Goal: Task Accomplishment & Management: Complete application form

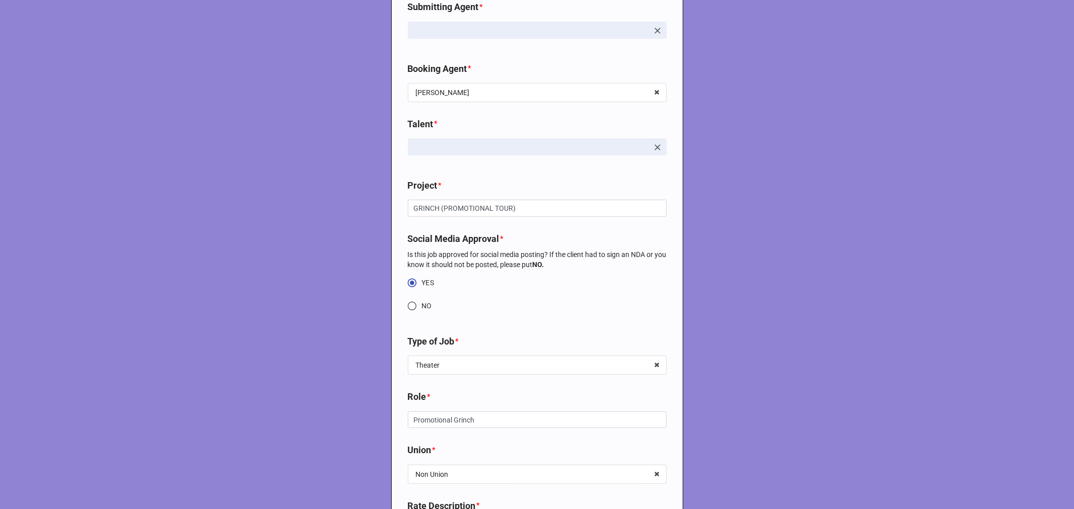
scroll to position [447, 0]
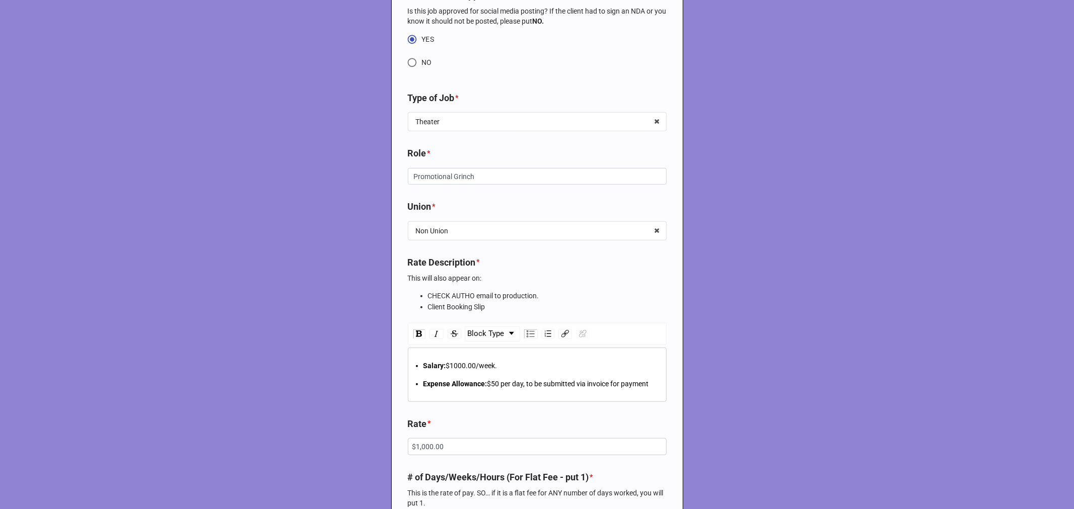
type textarea "x"
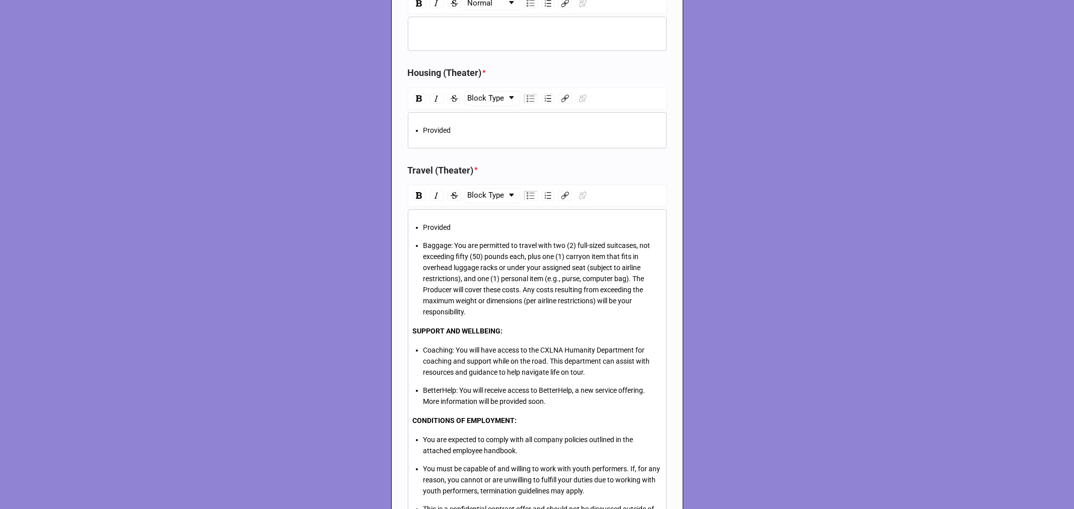
scroll to position [2796, 0]
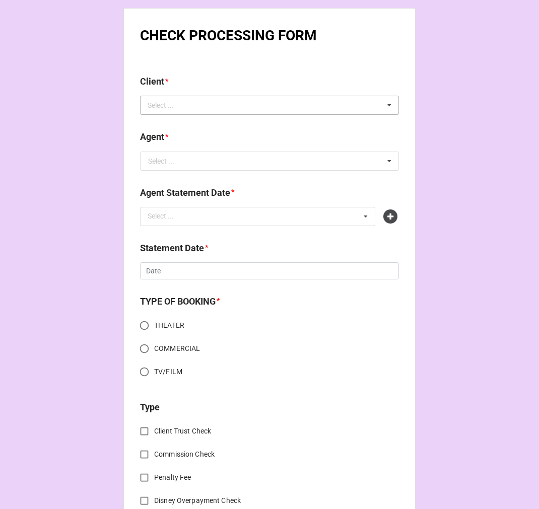
click at [159, 107] on div "Select ..." at bounding box center [166, 106] width 43 height 12
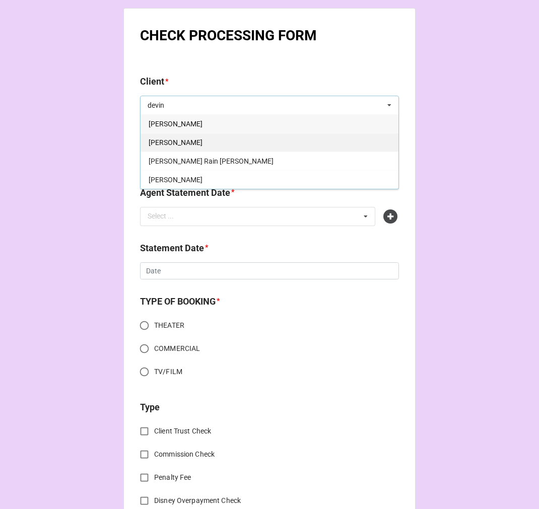
type input "devin"
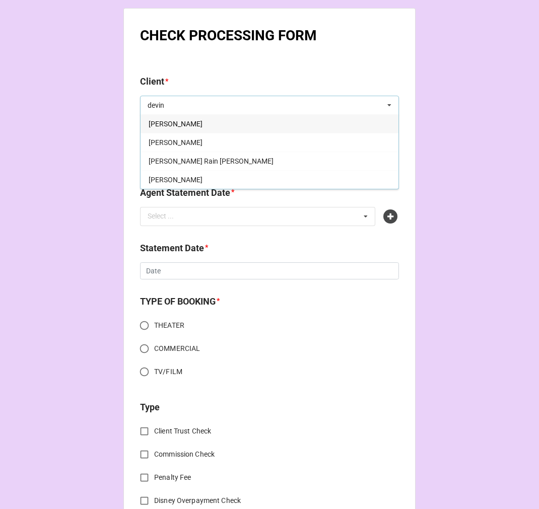
click at [202, 145] on div "[PERSON_NAME]" at bounding box center [269, 142] width 258 height 19
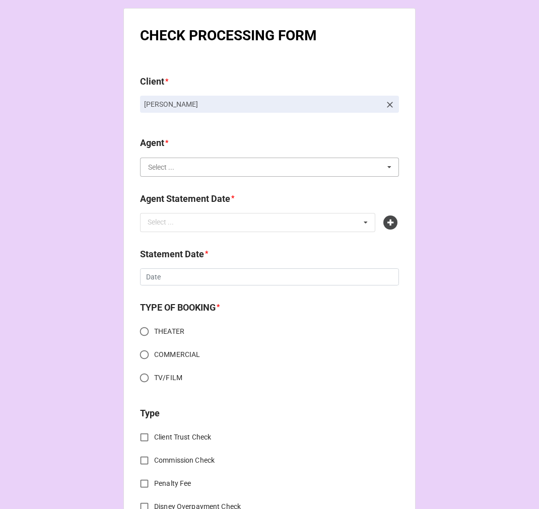
click at [205, 167] on input "text" at bounding box center [270, 167] width 258 height 18
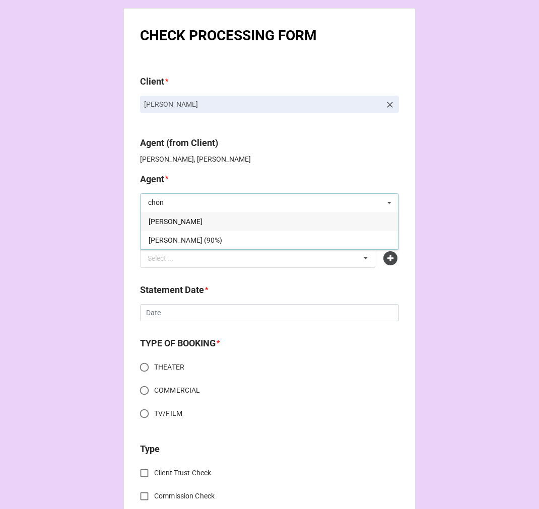
type input "chon"
click at [204, 217] on div "[PERSON_NAME]" at bounding box center [269, 221] width 258 height 19
click at [189, 219] on div "Select ... No results found." at bounding box center [257, 258] width 235 height 19
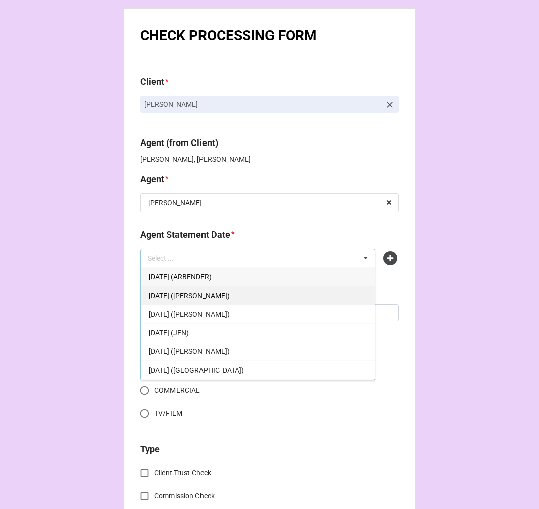
click at [246, 219] on div "[DATE] ([PERSON_NAME])" at bounding box center [257, 295] width 234 height 19
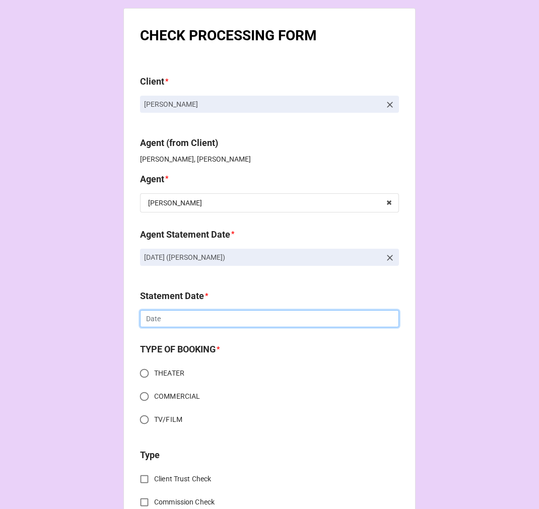
click at [181, 219] on input "text" at bounding box center [269, 318] width 259 height 17
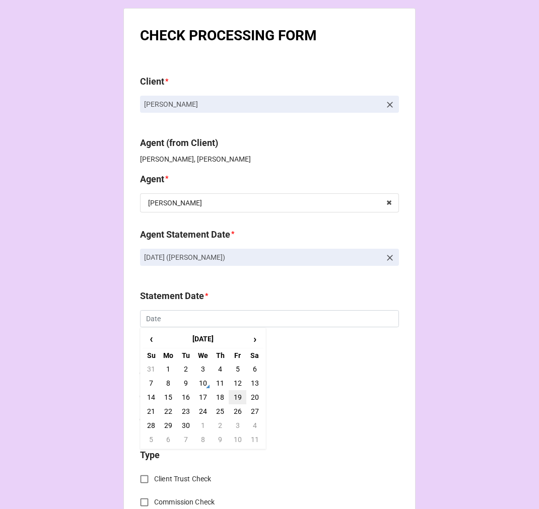
click at [238, 219] on td "19" at bounding box center [237, 397] width 17 height 14
type input "9/19/2025"
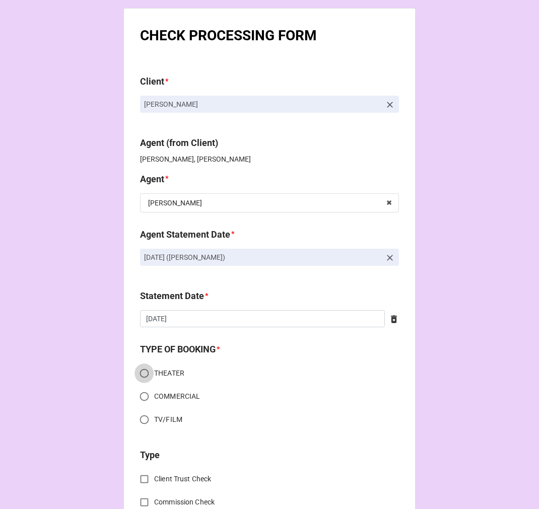
click at [143, 219] on input "THEATER" at bounding box center [144, 373] width 20 height 20
radio input "true"
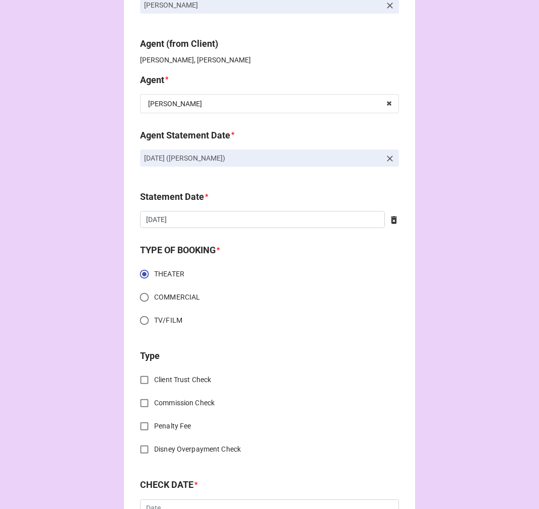
scroll to position [224, 0]
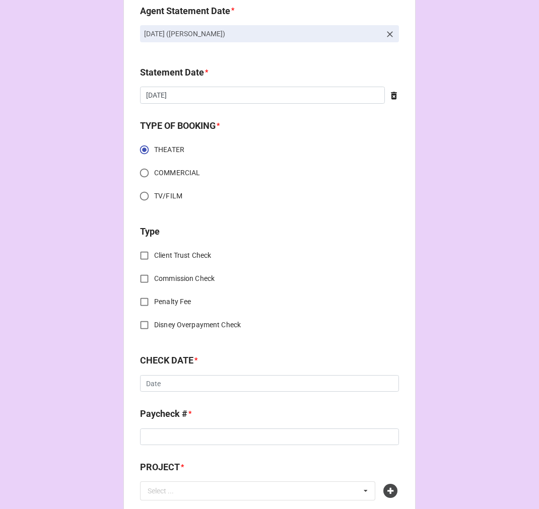
click at [142, 219] on input "Commission Check" at bounding box center [144, 279] width 20 height 20
checkbox input "true"
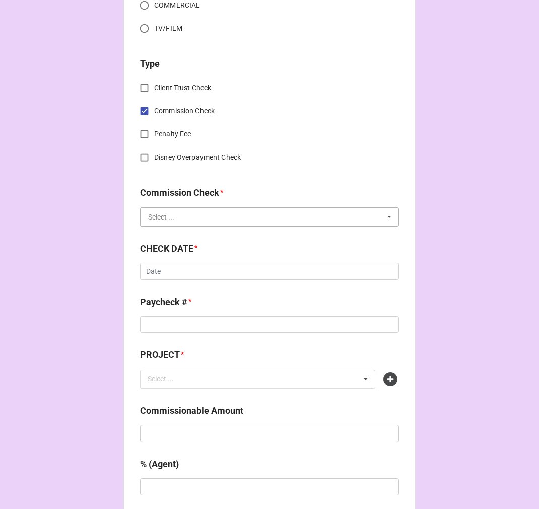
click at [172, 213] on input "text" at bounding box center [270, 217] width 258 height 18
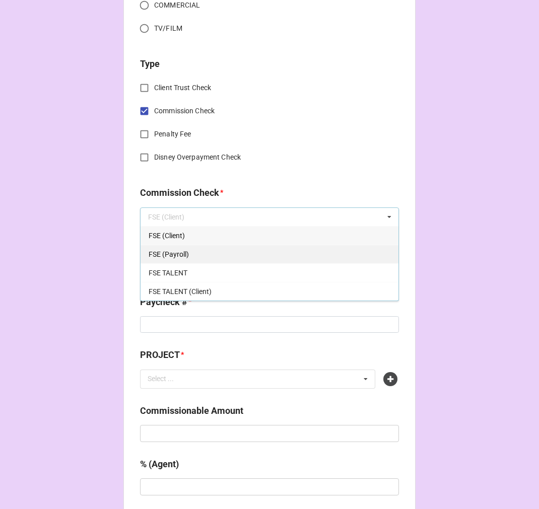
click at [184, 219] on div "FSE (Payroll)" at bounding box center [269, 254] width 258 height 19
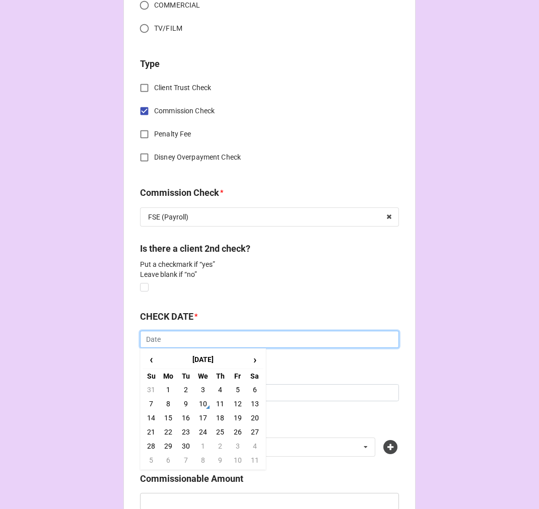
click at [197, 219] on input "text" at bounding box center [269, 339] width 259 height 17
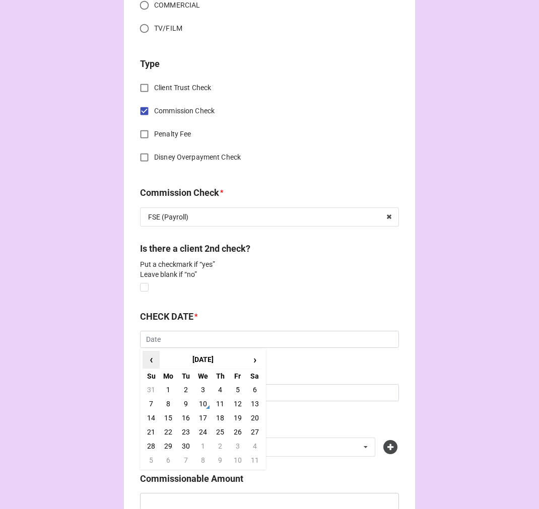
drag, startPoint x: 148, startPoint y: 355, endPoint x: 158, endPoint y: 355, distance: 10.1
click at [148, 219] on span "‹" at bounding box center [151, 359] width 16 height 17
click at [218, 219] on td "21" at bounding box center [219, 432] width 17 height 14
type input "[DATE]"
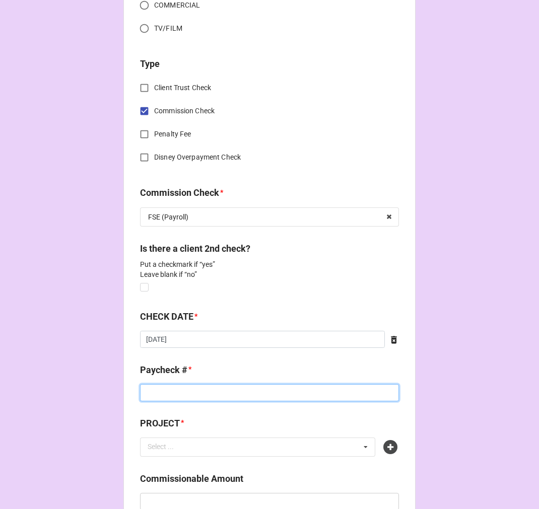
click at [169, 219] on input at bounding box center [269, 392] width 259 height 17
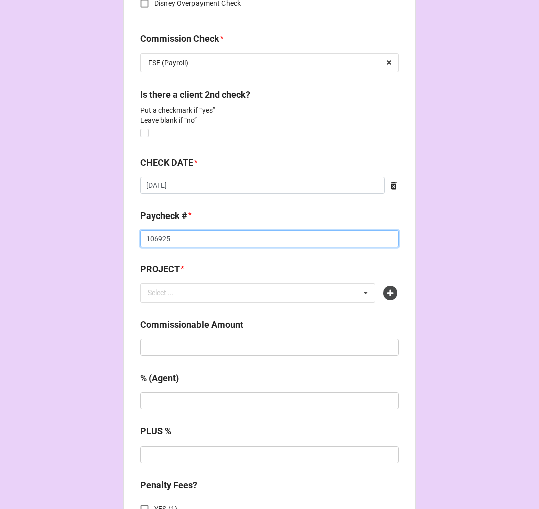
scroll to position [559, 0]
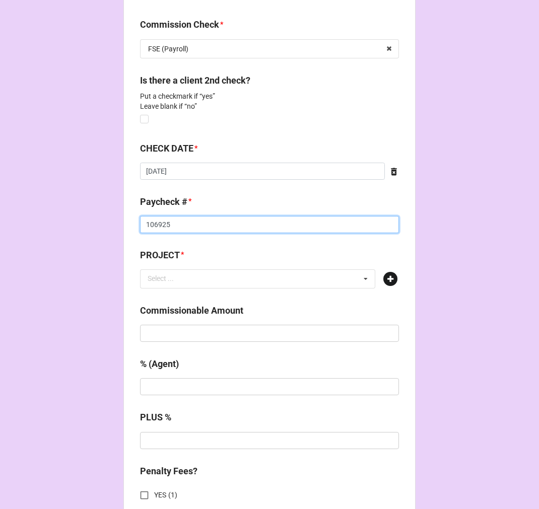
type input "106925"
click at [388, 219] on icon at bounding box center [390, 279] width 14 height 14
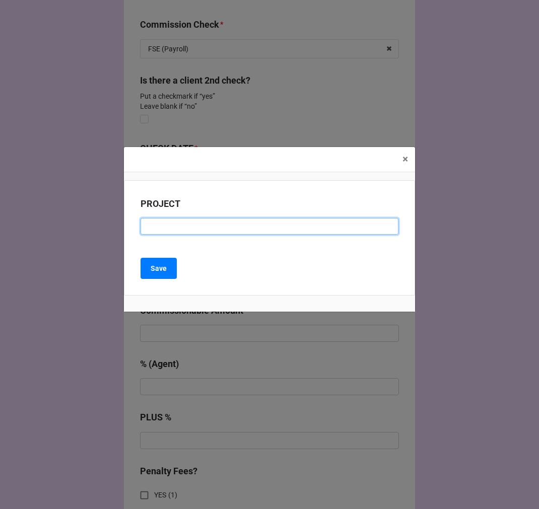
click at [183, 219] on input at bounding box center [269, 226] width 258 height 17
paste input "IN THE HEIGHTS ([GEOGRAPHIC_DATA])"
type input "IN THE HEIGHTS ([GEOGRAPHIC_DATA])"
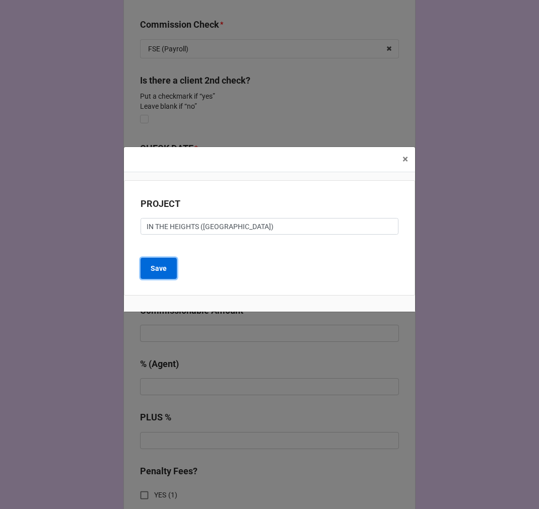
click at [167, 219] on button "Save" at bounding box center [158, 268] width 36 height 21
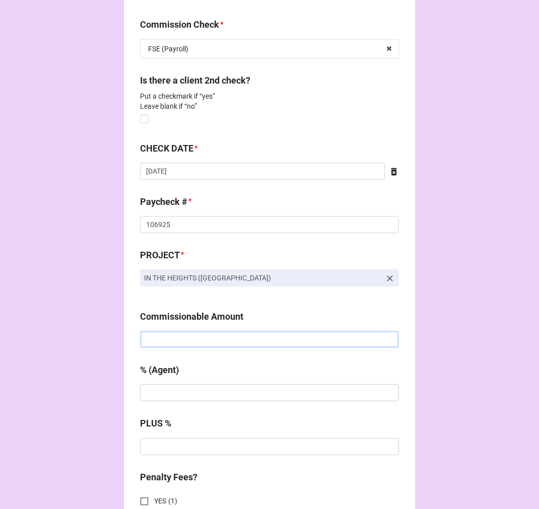
click at [172, 219] on input "text" at bounding box center [269, 339] width 259 height 17
type input "$3,561.43"
type input "5%"
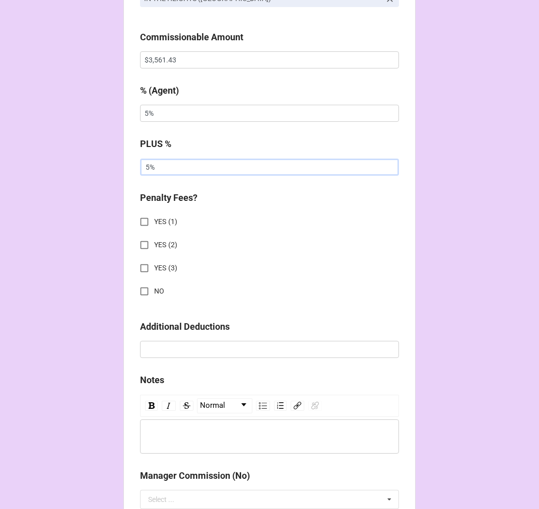
type input "5%"
click at [146, 219] on input "NO" at bounding box center [144, 291] width 20 height 20
checkbox input "true"
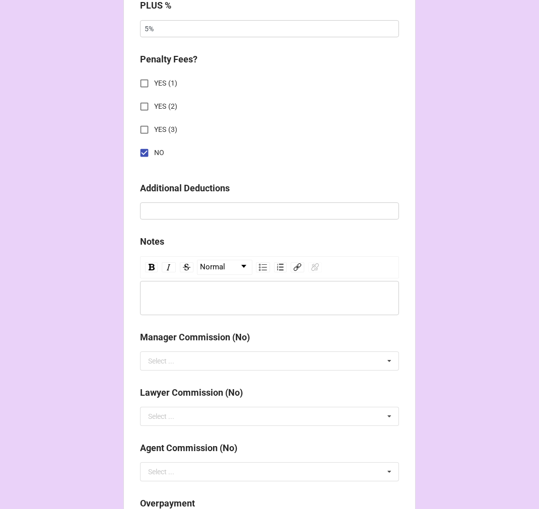
scroll to position [1183, 0]
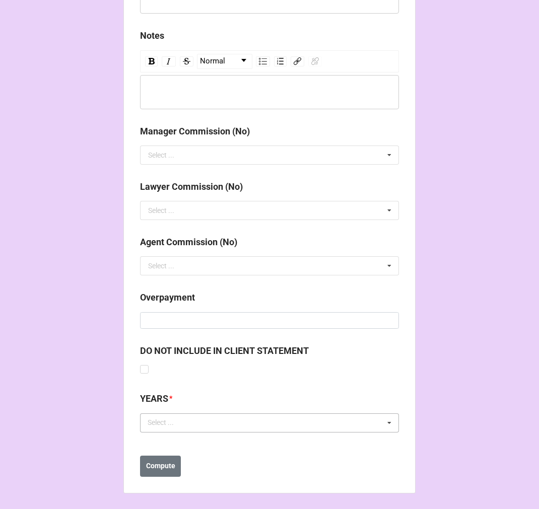
click at [167, 219] on div "Select ..." at bounding box center [166, 423] width 43 height 12
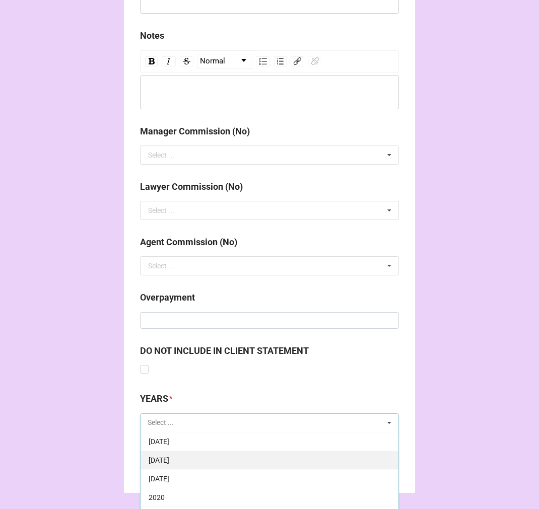
scroll to position [112, 0]
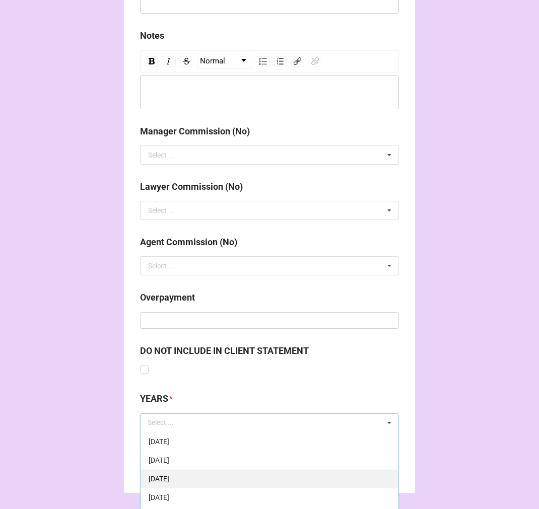
click at [169, 219] on span "[DATE]" at bounding box center [158, 479] width 21 height 8
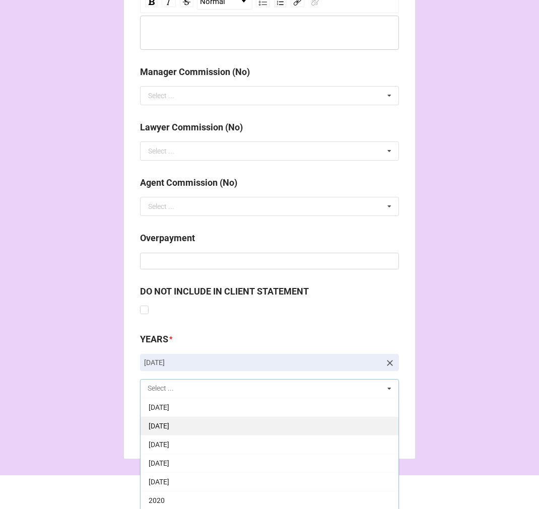
scroll to position [1243, 0]
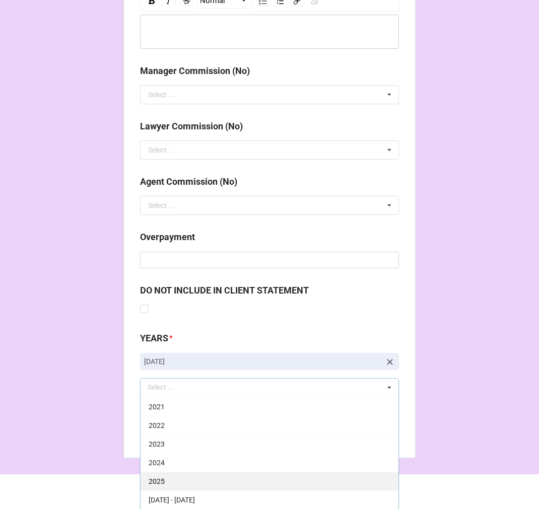
click at [205, 219] on div "2025" at bounding box center [269, 481] width 258 height 19
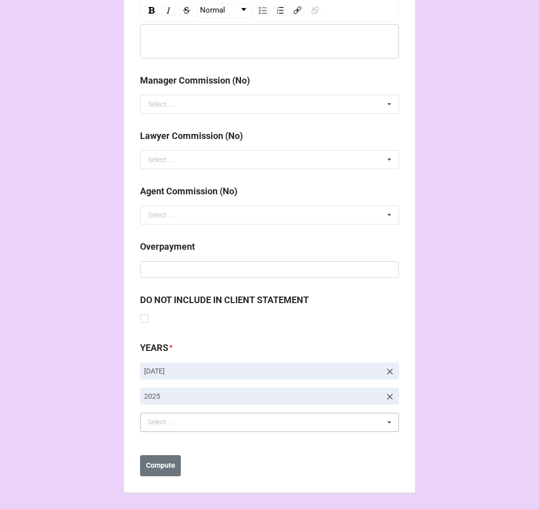
click at [153, 219] on b "Compute" at bounding box center [160, 466] width 29 height 11
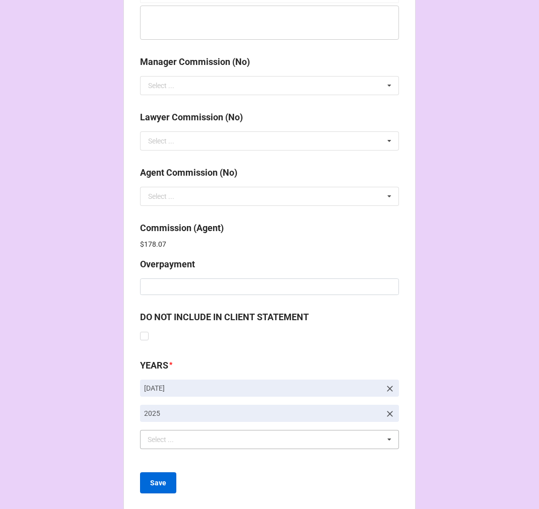
scroll to position [1269, 0]
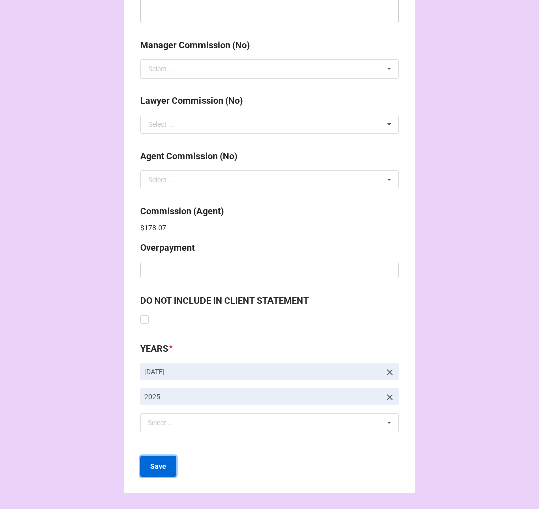
click at [158, 219] on b "Save" at bounding box center [158, 466] width 16 height 11
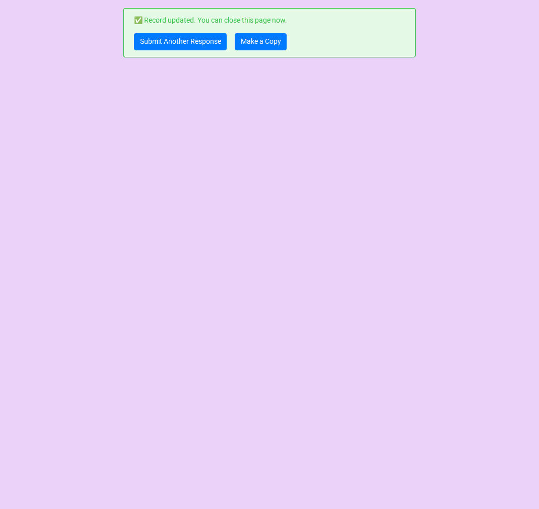
scroll to position [0, 0]
click at [262, 43] on link "Make a Copy" at bounding box center [261, 41] width 52 height 17
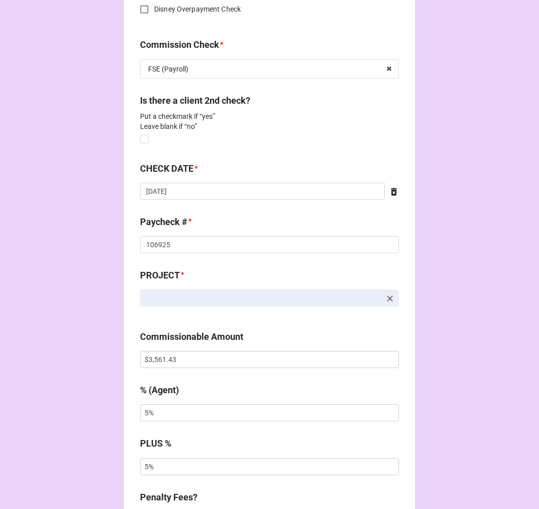
scroll to position [559, 0]
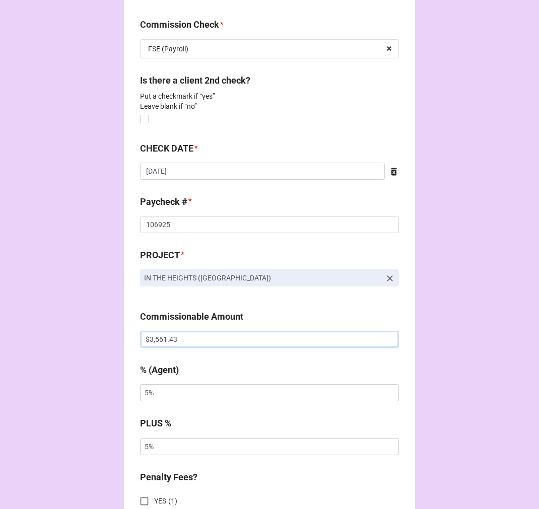
drag, startPoint x: 183, startPoint y: 338, endPoint x: 31, endPoint y: 319, distance: 153.8
click at [92, 320] on div "CHECK PROCESSING FORM Client * Devin L. Roberts Agent (from Client) Chondra, Ka…" at bounding box center [269, 312] width 539 height 1743
type input "$2,500.00"
type input "10%"
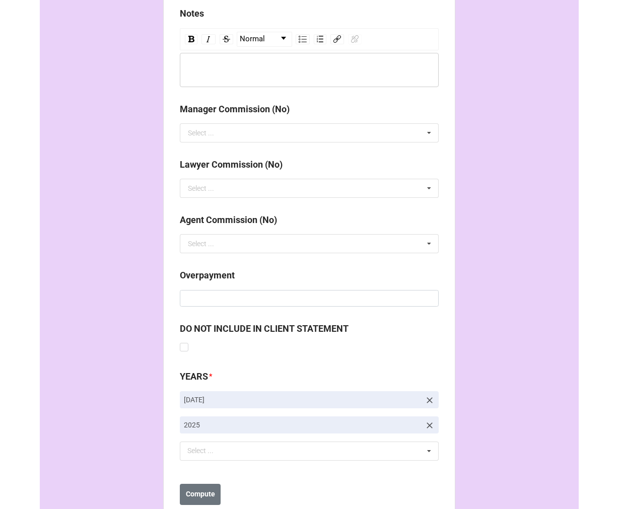
scroll to position [1233, 0]
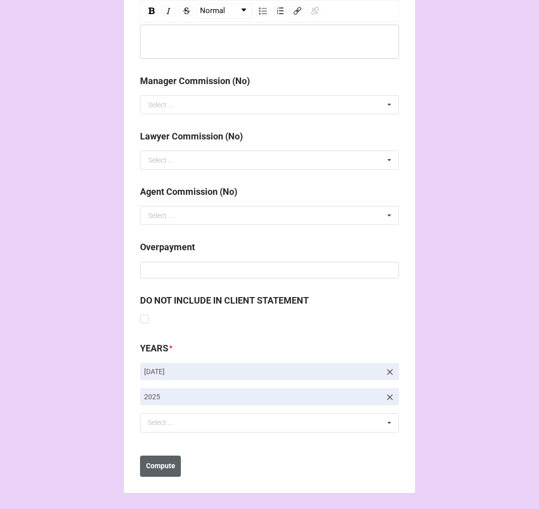
type input "10%"
click at [147, 468] on b "Compute" at bounding box center [160, 466] width 29 height 11
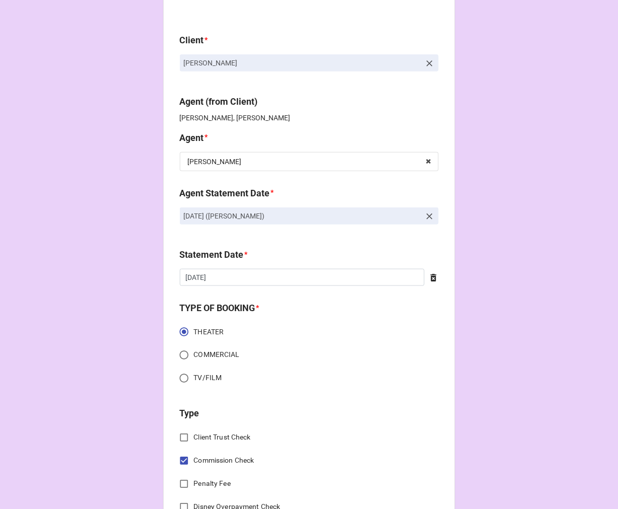
scroll to position [0, 0]
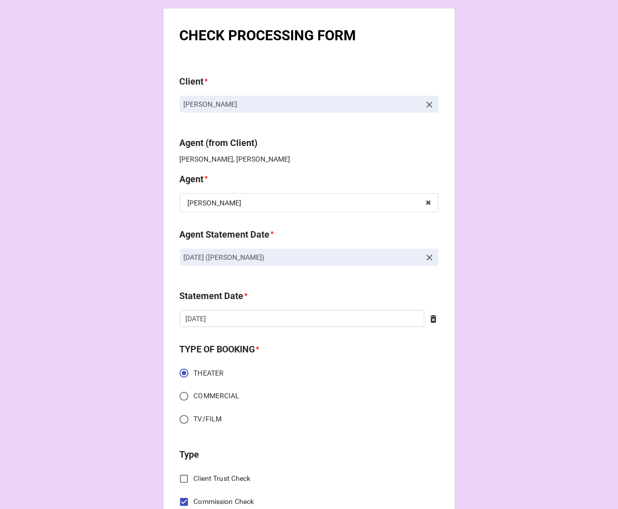
click at [424, 104] on icon at bounding box center [429, 105] width 10 height 10
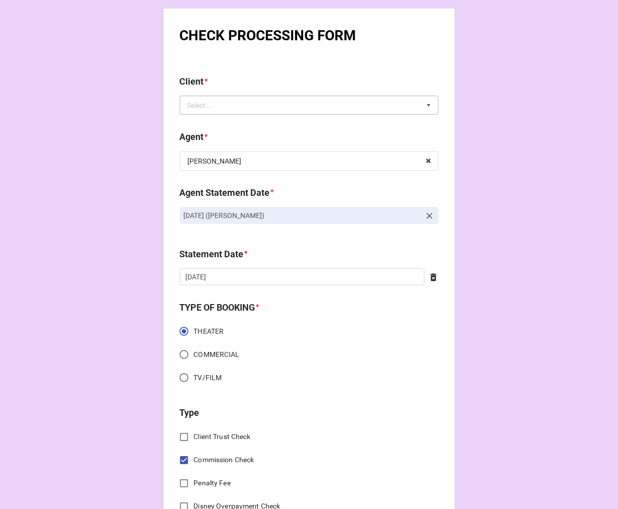
click at [375, 101] on div "Select ... No results found." at bounding box center [309, 105] width 259 height 19
type input "jennifer"
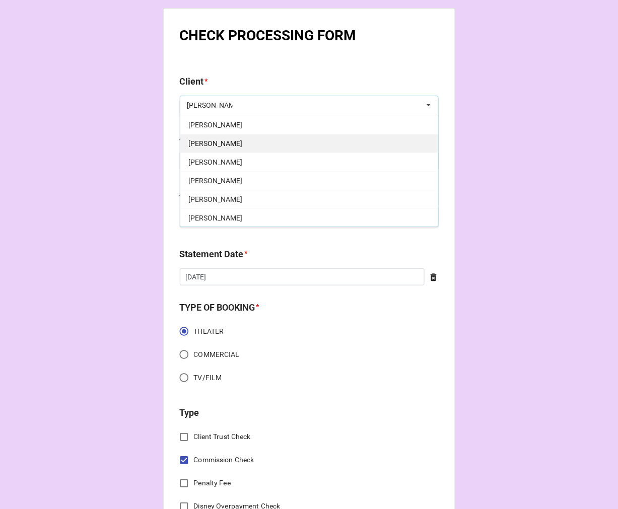
scroll to position [56, 0]
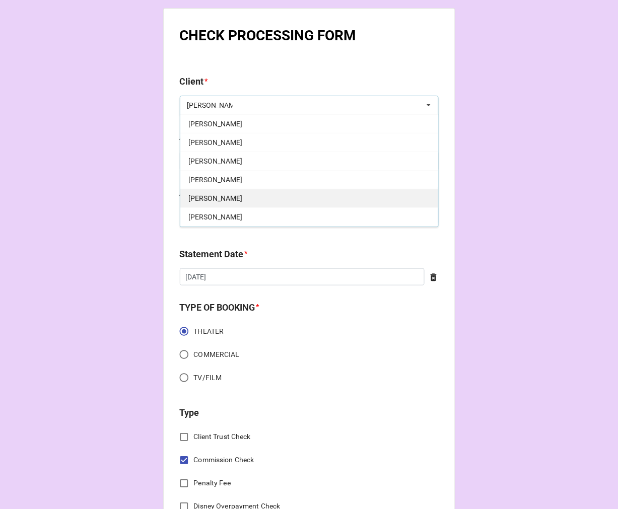
click at [242, 199] on span "[PERSON_NAME]" at bounding box center [215, 198] width 54 height 8
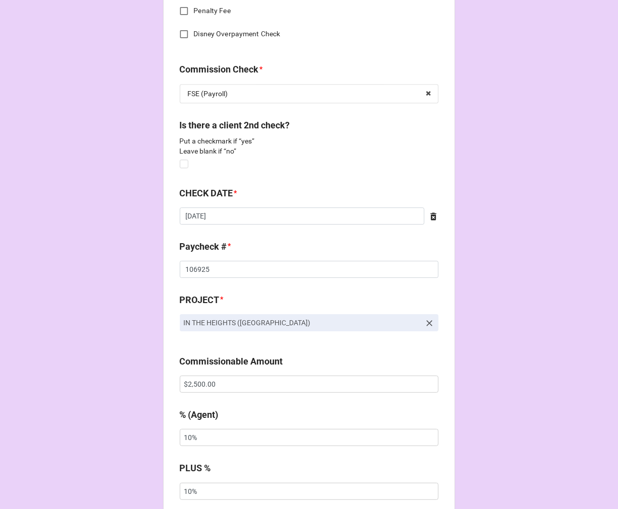
scroll to position [615, 0]
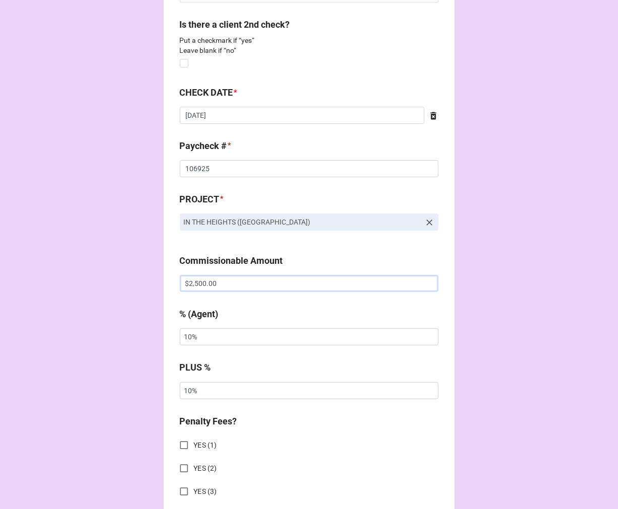
click at [192, 288] on input "$2,500.00" at bounding box center [309, 283] width 259 height 17
type input "$4,946.44"
drag, startPoint x: 245, startPoint y: 341, endPoint x: 58, endPoint y: 329, distance: 187.1
click at [60, 333] on div "CHECK PROCESSING FORM Client * Jennifer Marie Frazier Agent (from Client) Chond…" at bounding box center [309, 274] width 618 height 1778
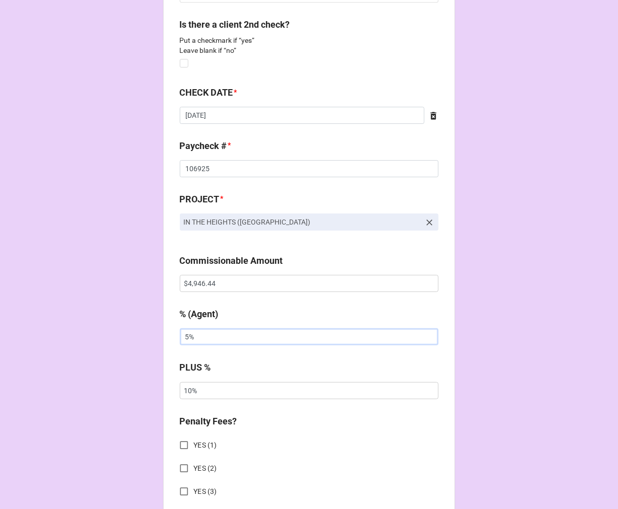
type input "5%"
drag, startPoint x: 240, startPoint y: 283, endPoint x: 3, endPoint y: 269, distance: 237.5
click at [18, 279] on div "CHECK PROCESSING FORM Client * Jennifer Marie Frazier Agent (from Client) Chond…" at bounding box center [309, 274] width 618 height 1778
click at [202, 284] on input "$4,946.44" at bounding box center [309, 283] width 259 height 17
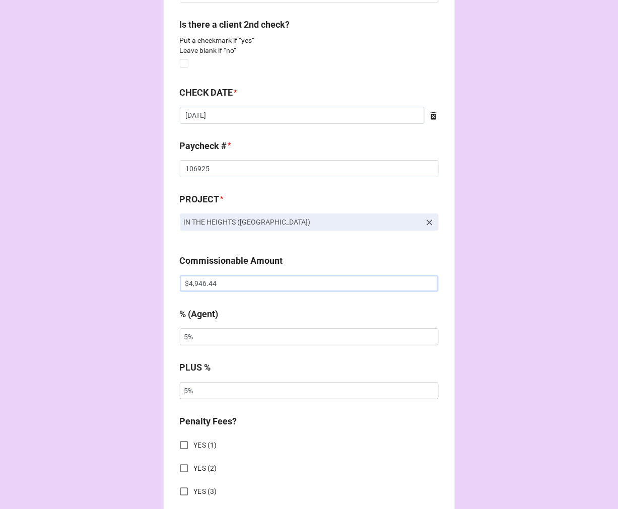
click at [200, 284] on input "$4,946.44" at bounding box center [309, 283] width 259 height 17
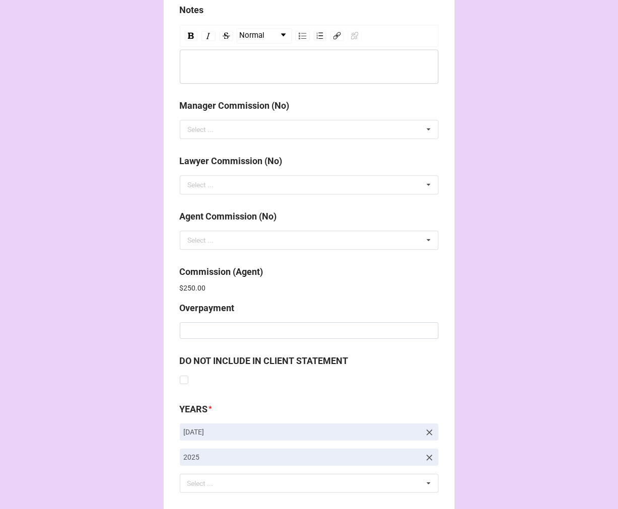
scroll to position [1269, 0]
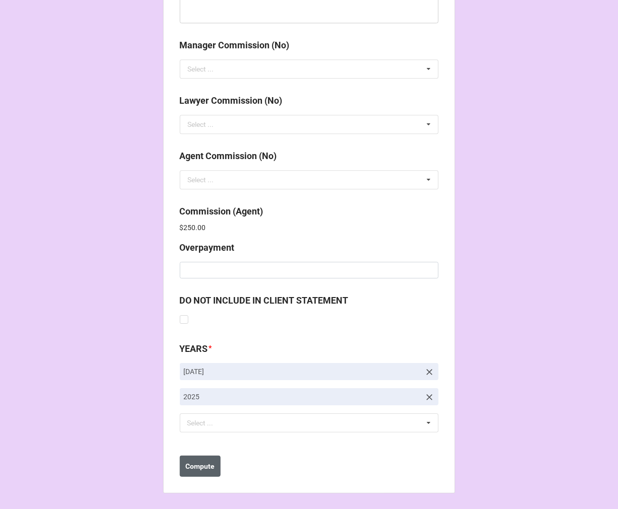
type input "$3,462.50"
click at [207, 466] on b "Compute" at bounding box center [199, 466] width 29 height 11
click at [207, 466] on button "Save" at bounding box center [198, 466] width 36 height 21
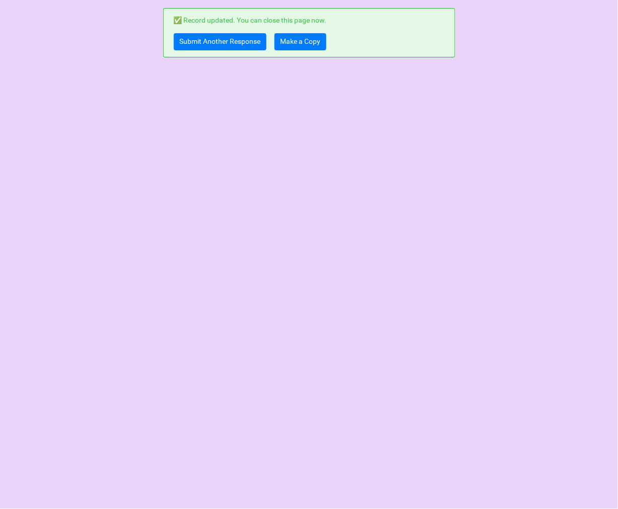
scroll to position [0, 0]
drag, startPoint x: 282, startPoint y: 44, endPoint x: 294, endPoint y: 46, distance: 12.3
click at [282, 43] on link "Make a Copy" at bounding box center [300, 41] width 52 height 17
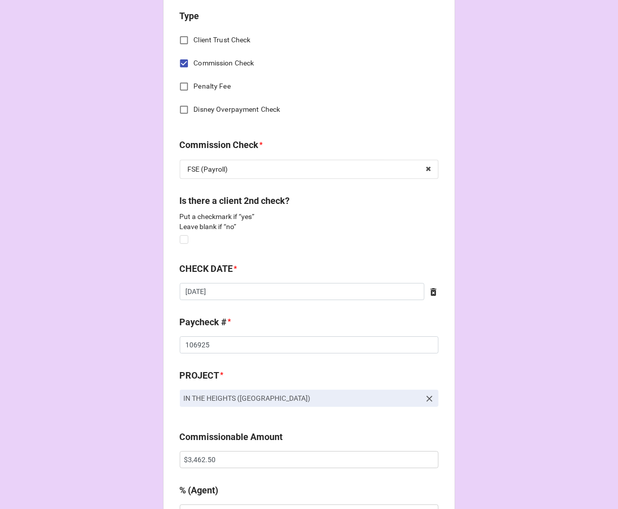
scroll to position [559, 0]
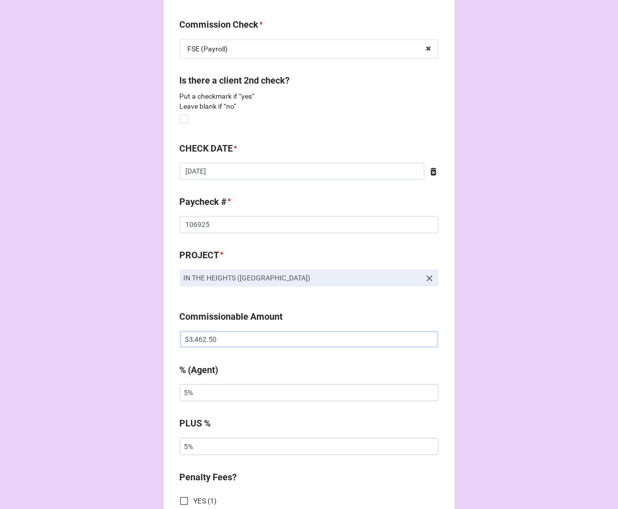
drag, startPoint x: 230, startPoint y: 338, endPoint x: 76, endPoint y: 301, distance: 158.5
click at [101, 335] on div "CHECK PROCESSING FORM Client * Jennifer Marie Frazier Agent (from Client) Chond…" at bounding box center [309, 312] width 618 height 1743
type input "$1,483.94"
type input "10%"
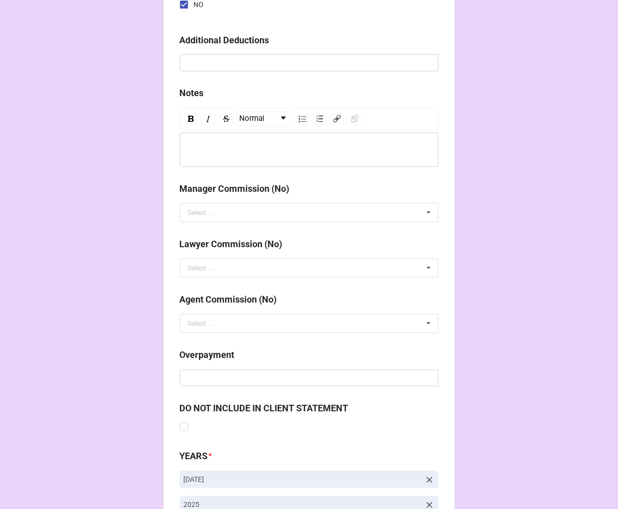
scroll to position [1233, 0]
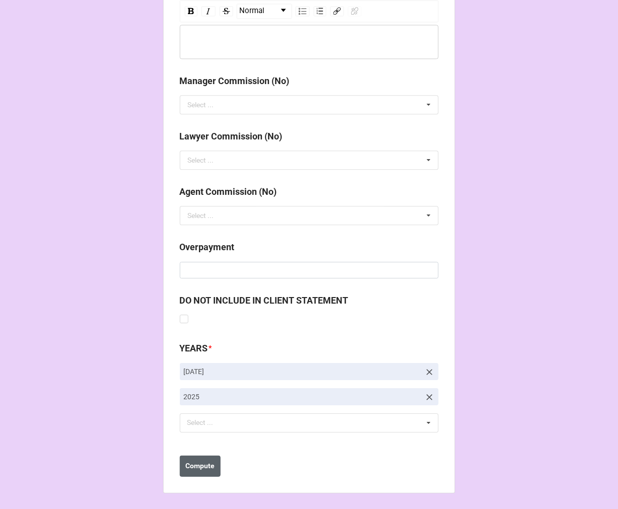
type input "10%"
click at [203, 466] on b "Compute" at bounding box center [199, 466] width 29 height 11
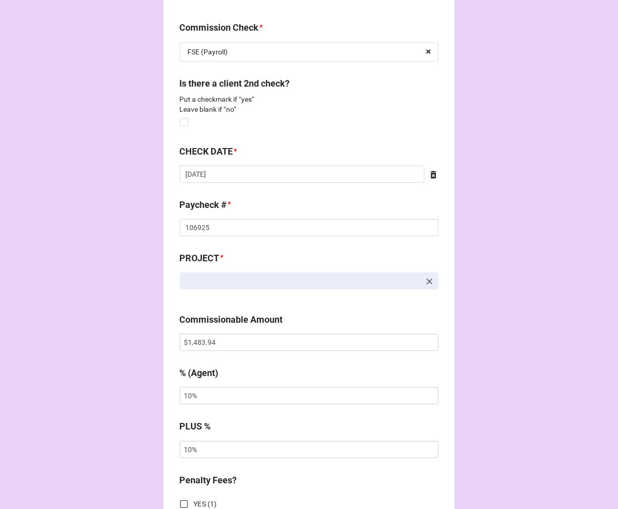
scroll to position [727, 0]
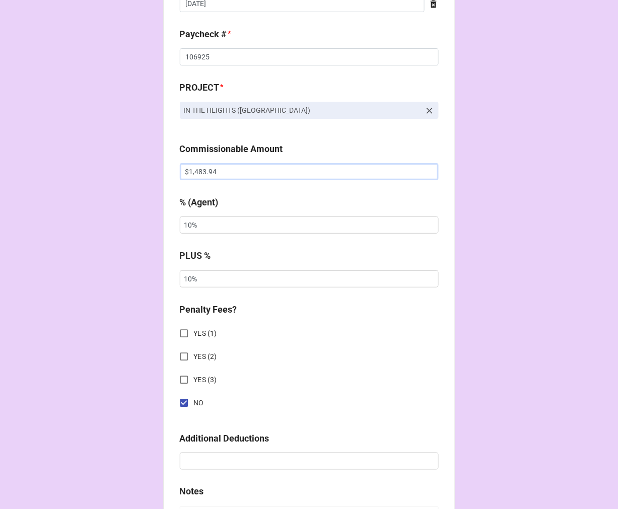
drag, startPoint x: 235, startPoint y: 179, endPoint x: 108, endPoint y: 170, distance: 126.7
click at [113, 173] on div "CHECK PROCESSING FORM Client * [PERSON_NAME] Agent (from Client) [PERSON_NAME] …" at bounding box center [309, 162] width 618 height 1778
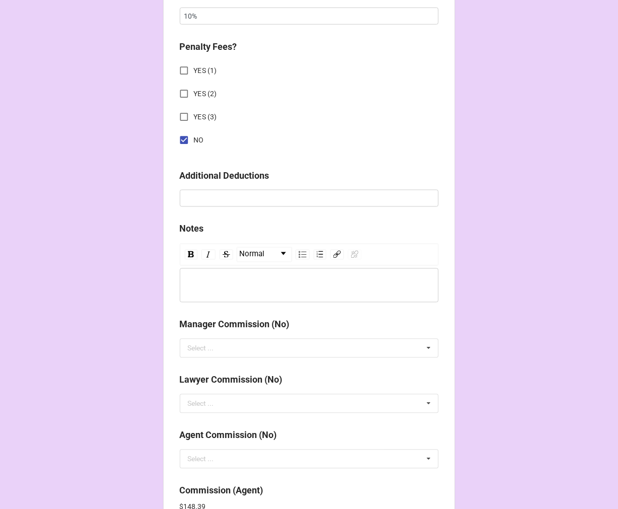
scroll to position [1269, 0]
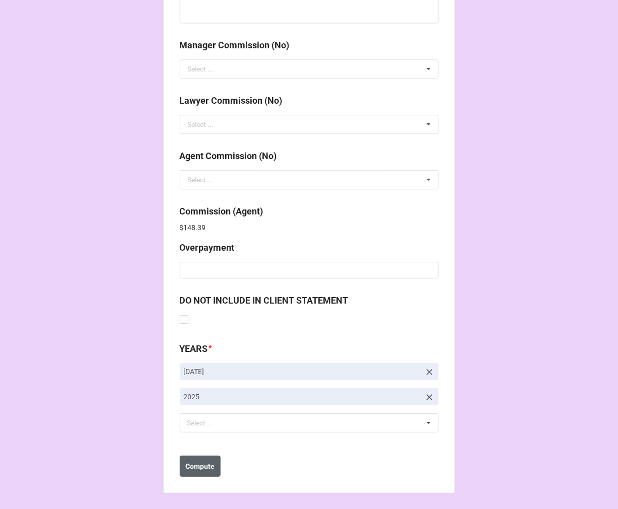
type input "$1,385.00"
click at [200, 467] on b "Compute" at bounding box center [199, 466] width 29 height 11
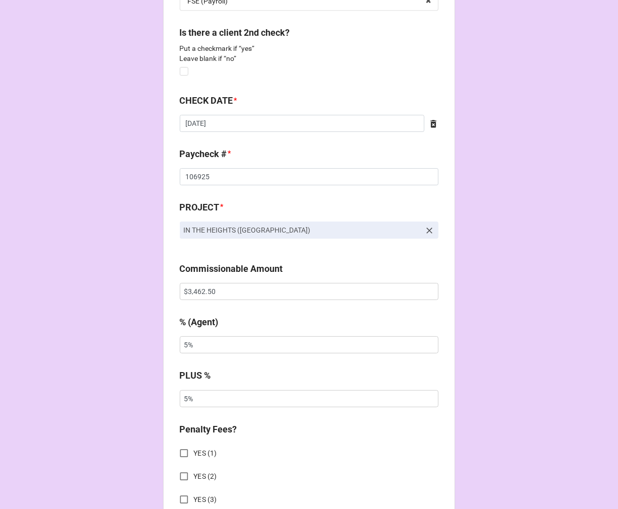
scroll to position [615, 0]
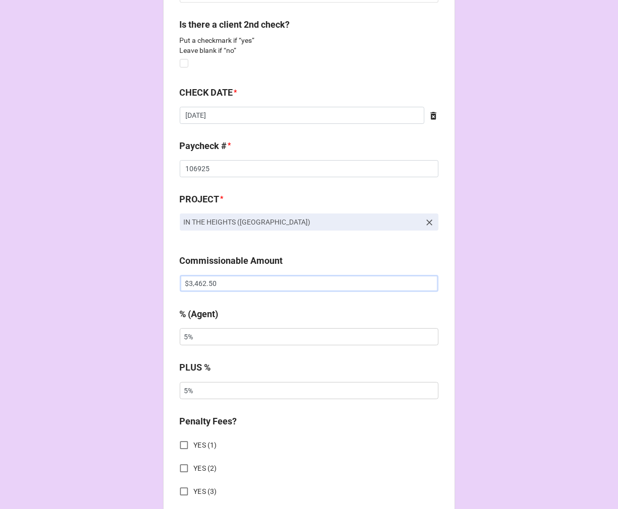
drag, startPoint x: 229, startPoint y: 289, endPoint x: 42, endPoint y: 245, distance: 192.3
click at [43, 253] on div "CHECK PROCESSING FORM Client * [PERSON_NAME] Agent (from Client) [PERSON_NAME] …" at bounding box center [309, 274] width 618 height 1778
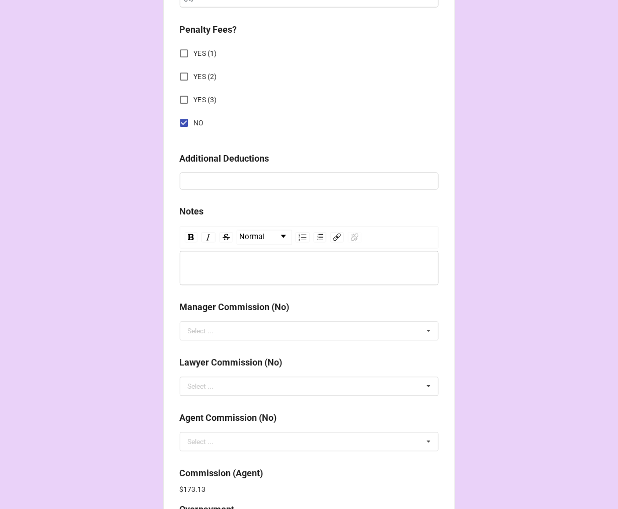
scroll to position [1269, 0]
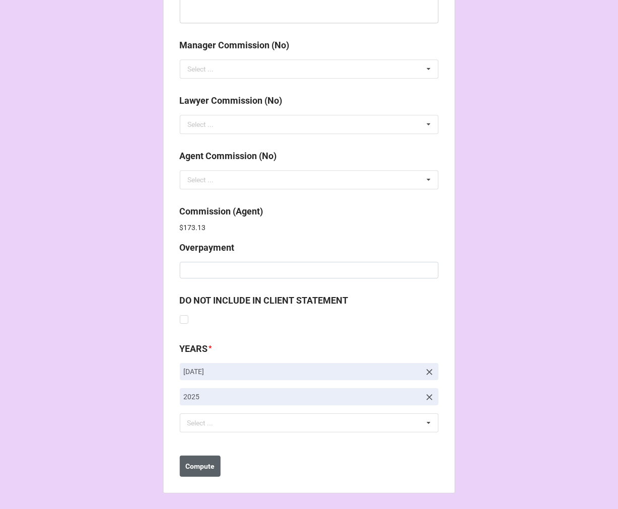
type input "$4,450.60"
click at [196, 461] on b "Compute" at bounding box center [199, 466] width 29 height 11
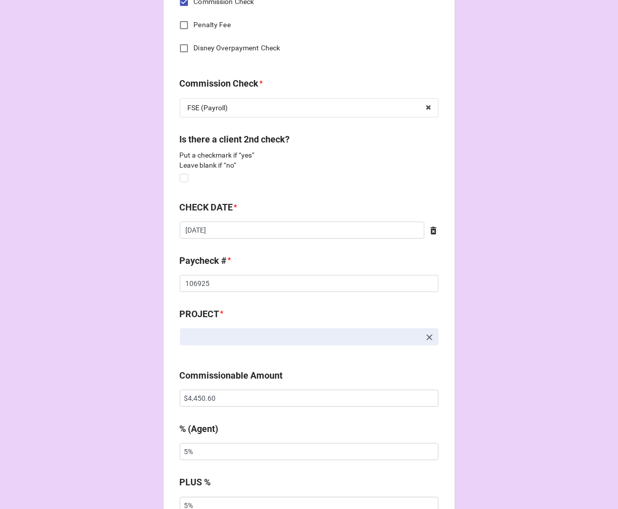
scroll to position [559, 0]
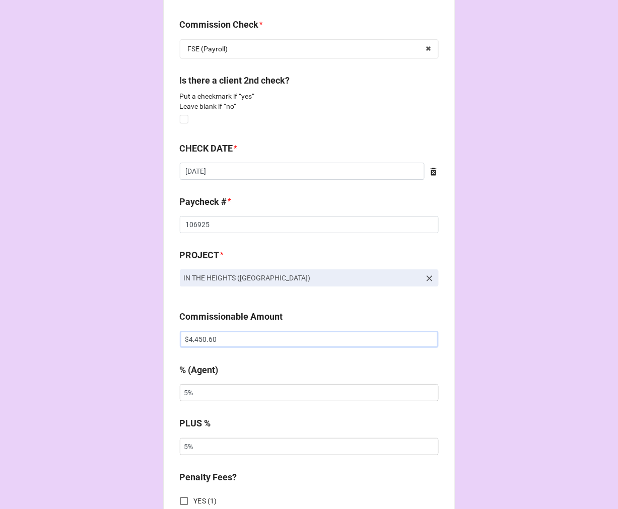
drag, startPoint x: 227, startPoint y: 338, endPoint x: 9, endPoint y: 311, distance: 219.2
click at [21, 316] on div "CHECK PROCESSING FORM Client * [PERSON_NAME] Agent (from Client) [PERSON_NAME] …" at bounding box center [309, 330] width 618 height 1778
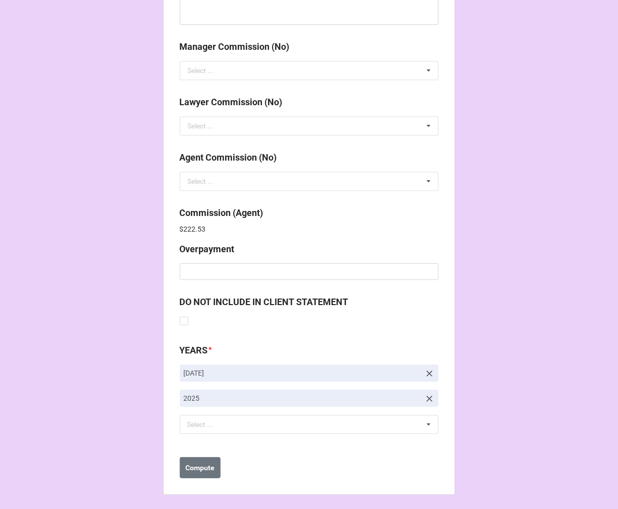
scroll to position [1269, 0]
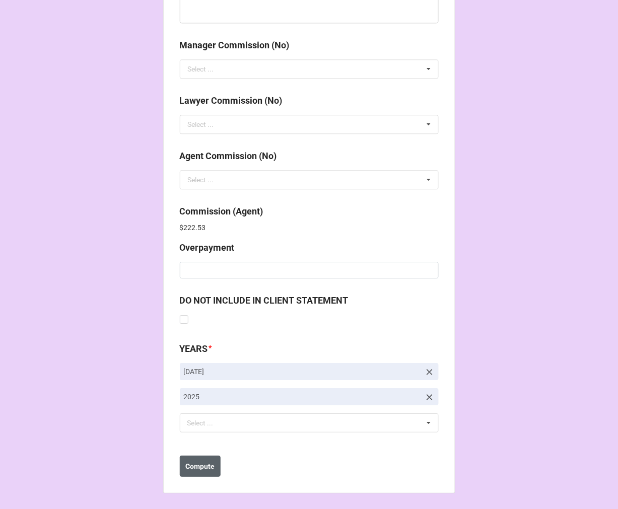
type input "$3,462.50"
click at [194, 472] on button "Compute" at bounding box center [200, 466] width 41 height 21
click at [194, 465] on b "Save" at bounding box center [198, 466] width 16 height 11
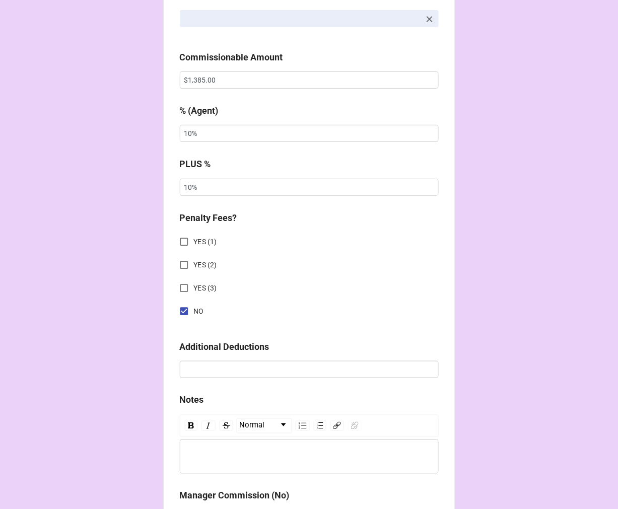
scroll to position [839, 0]
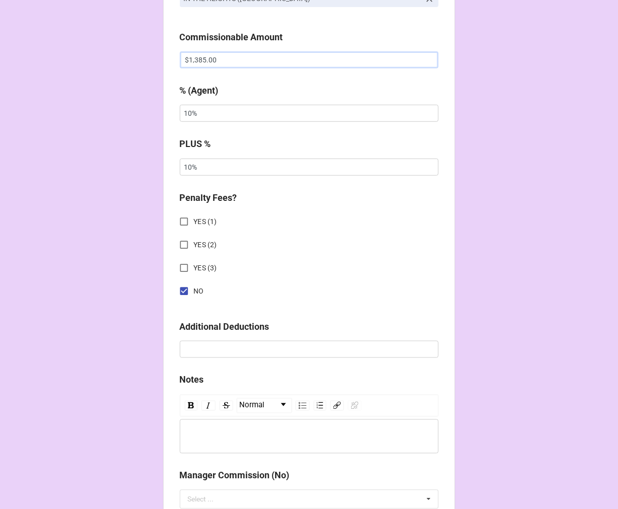
drag, startPoint x: 238, startPoint y: 57, endPoint x: 94, endPoint y: 54, distance: 144.0
click at [96, 56] on div "CHECK PROCESSING FORM Client * Jennifer Marie Frazier Agent (from Client) Chond…" at bounding box center [309, 50] width 618 height 1778
type input "$1,434.40"
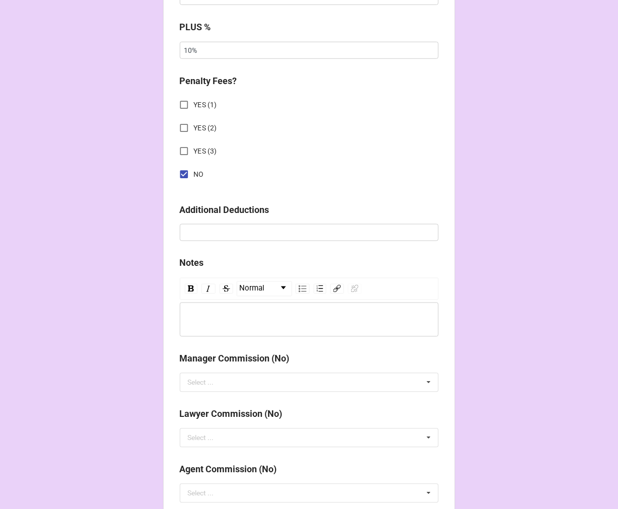
scroll to position [1269, 0]
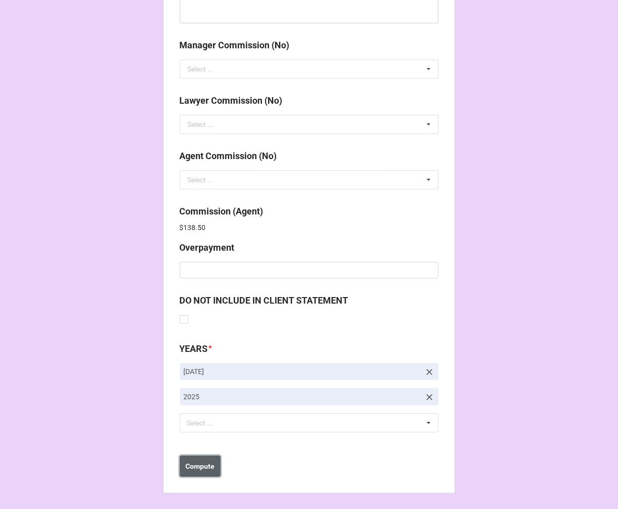
click at [192, 465] on b "Compute" at bounding box center [199, 466] width 29 height 11
click at [198, 470] on b "Save" at bounding box center [198, 466] width 16 height 11
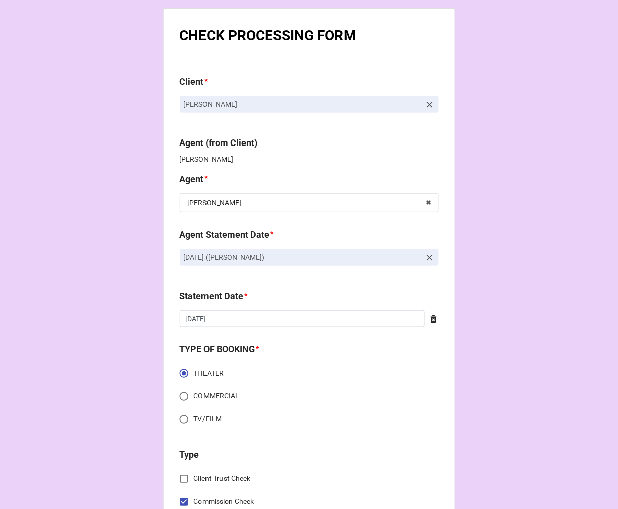
click at [424, 103] on icon at bounding box center [429, 105] width 10 height 10
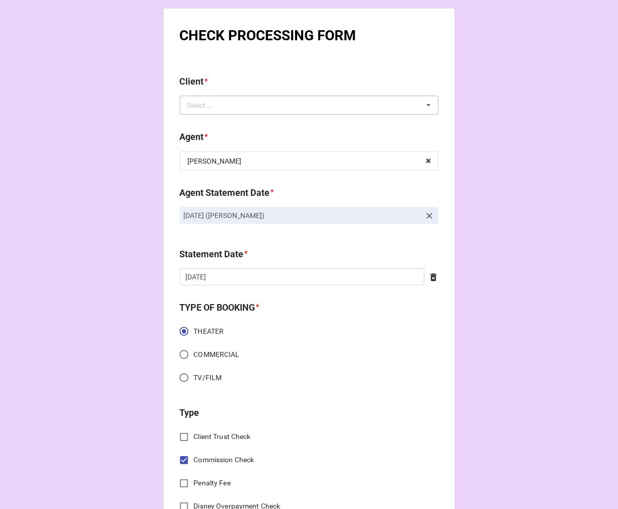
click at [348, 104] on div "Select ... No results found." at bounding box center [309, 105] width 259 height 19
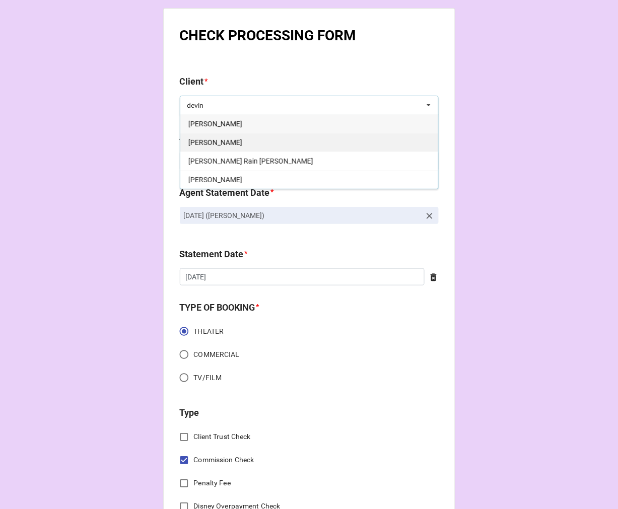
type input "devin"
click at [245, 141] on div "[PERSON_NAME]" at bounding box center [309, 142] width 258 height 19
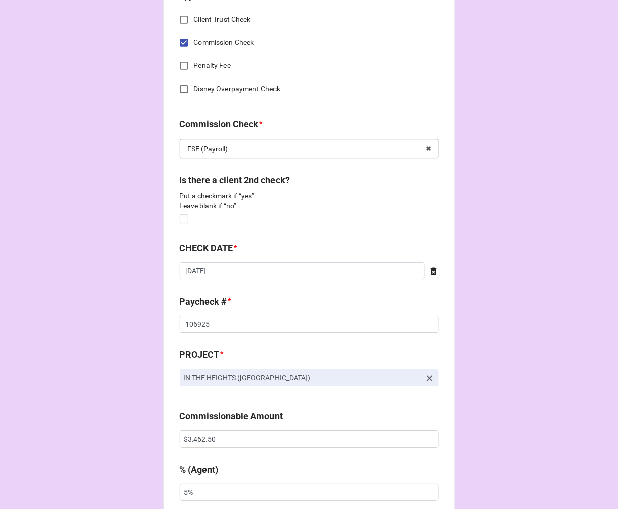
scroll to position [559, 0]
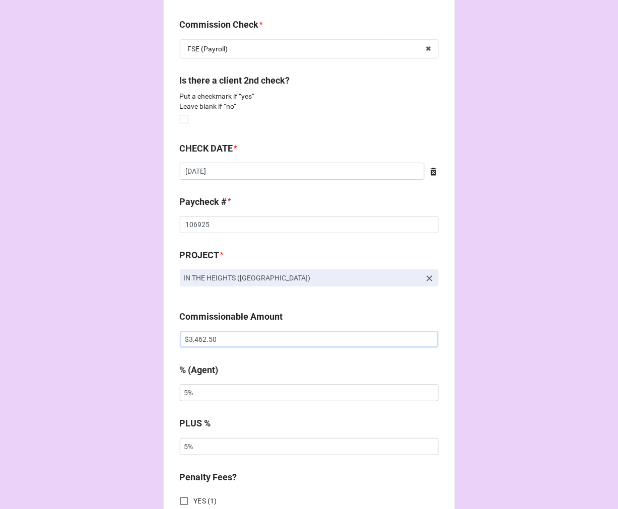
drag, startPoint x: 236, startPoint y: 338, endPoint x: 91, endPoint y: 325, distance: 145.1
click at [94, 327] on div "CHECK PROCESSING FORM Client * [PERSON_NAME] Agent (from Client) [PERSON_NAME],…" at bounding box center [309, 330] width 618 height 1778
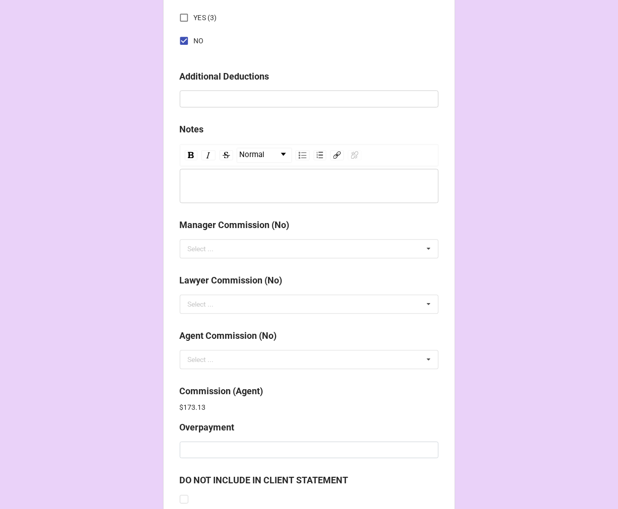
scroll to position [1269, 0]
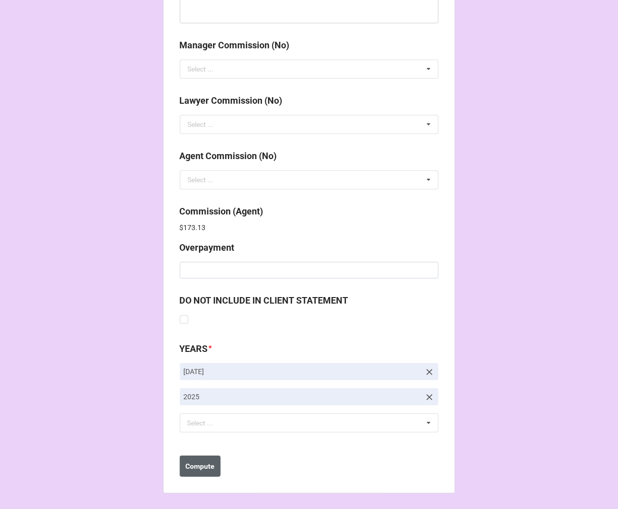
type input "$3,561.43"
click at [202, 470] on b "Compute" at bounding box center [199, 466] width 29 height 11
click at [202, 469] on b "Save" at bounding box center [198, 466] width 16 height 11
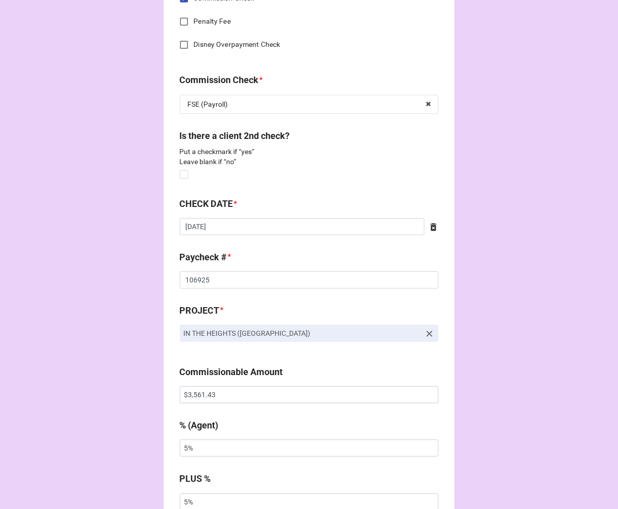
scroll to position [671, 0]
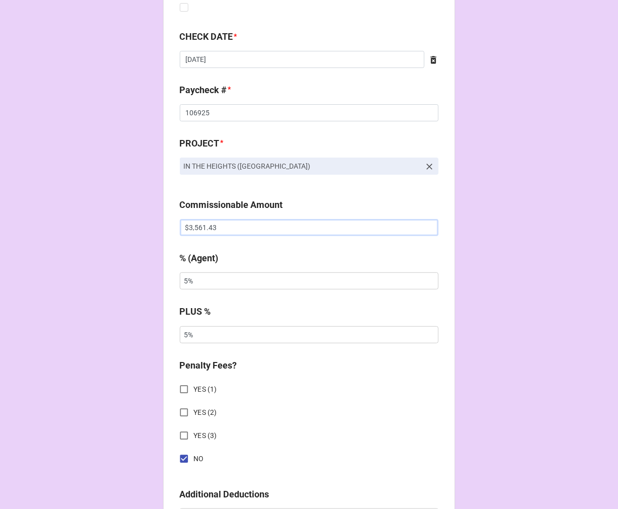
drag, startPoint x: 204, startPoint y: 225, endPoint x: 32, endPoint y: 208, distance: 173.0
click at [38, 223] on div "CHECK PROCESSING FORM Client * [PERSON_NAME] Agent (from Client) [PERSON_NAME],…" at bounding box center [309, 218] width 618 height 1778
type input "$2,500.00"
type input "10%"
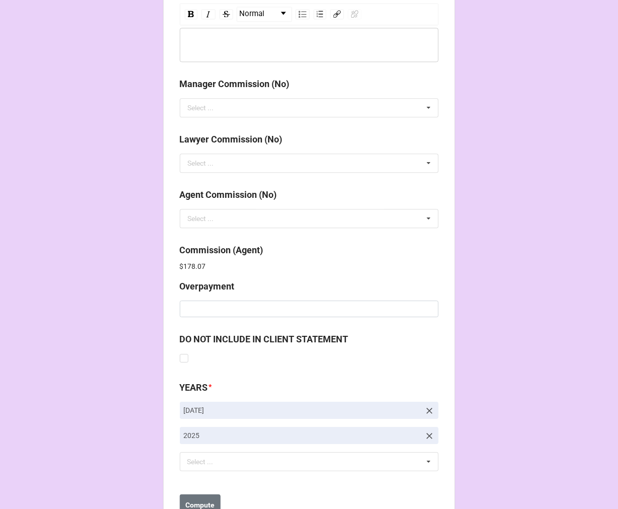
scroll to position [1269, 0]
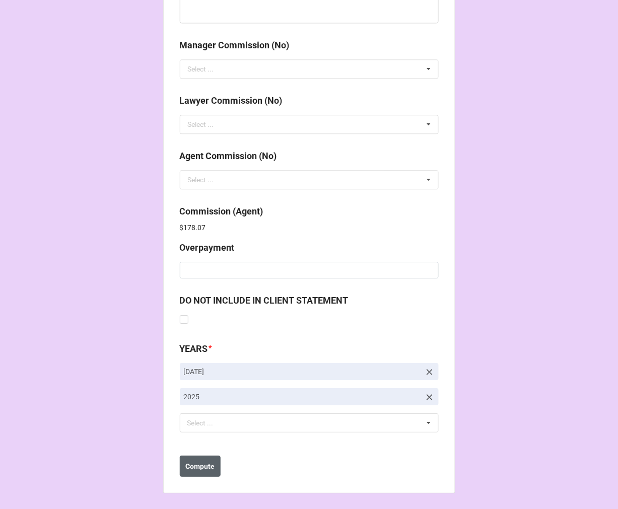
type input "10%"
click at [191, 464] on b "Compute" at bounding box center [199, 466] width 29 height 11
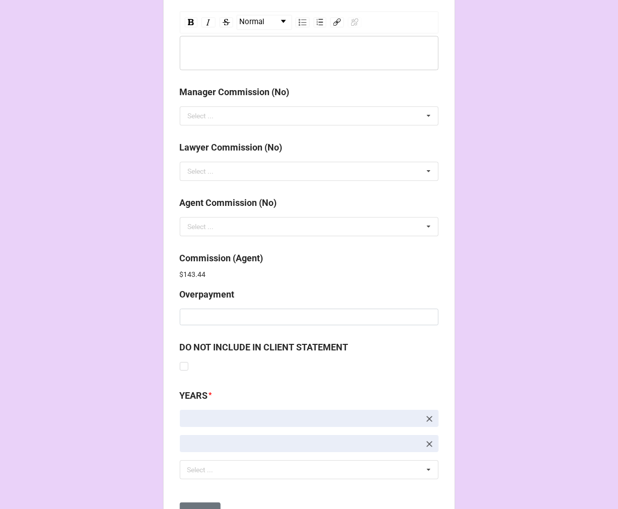
scroll to position [1269, 0]
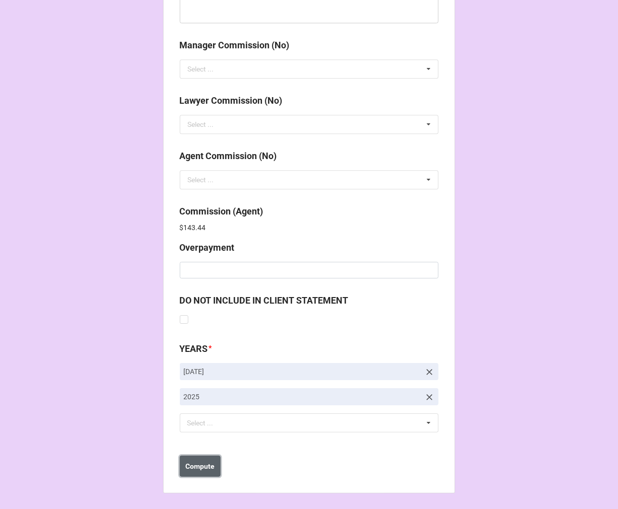
click at [188, 468] on b "Compute" at bounding box center [199, 466] width 29 height 11
drag, startPoint x: 197, startPoint y: 460, endPoint x: 201, endPoint y: 457, distance: 5.4
click at [197, 460] on button "Save" at bounding box center [198, 466] width 36 height 21
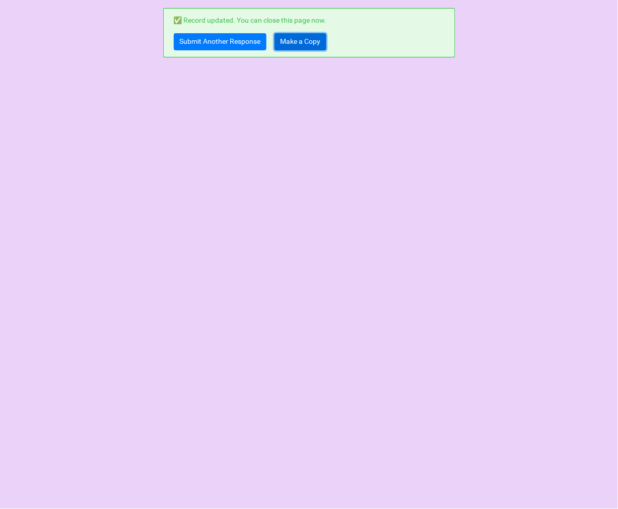
click at [300, 41] on link "Make a Copy" at bounding box center [300, 41] width 52 height 17
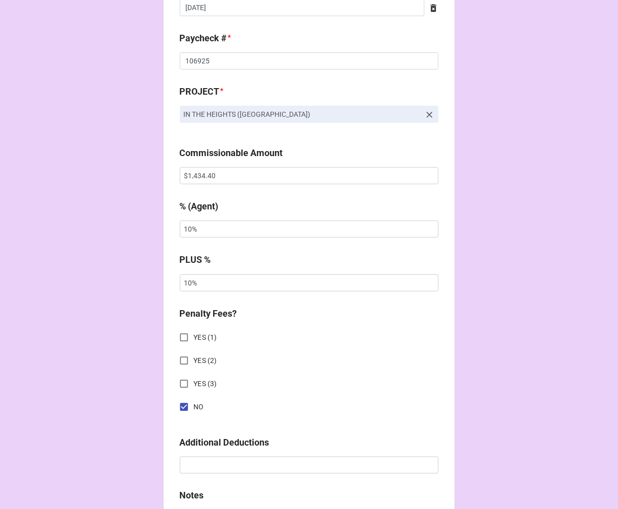
scroll to position [727, 0]
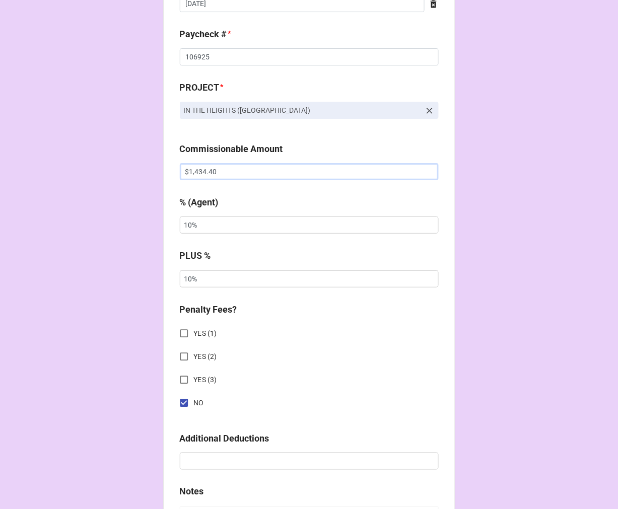
drag, startPoint x: 222, startPoint y: 172, endPoint x: 18, endPoint y: 182, distance: 204.1
click at [21, 183] on div "CHECK PROCESSING FORM Client * [PERSON_NAME] Agent (from Client) [PERSON_NAME] …" at bounding box center [309, 144] width 618 height 1743
type input "$3,462.50"
type input "5%"
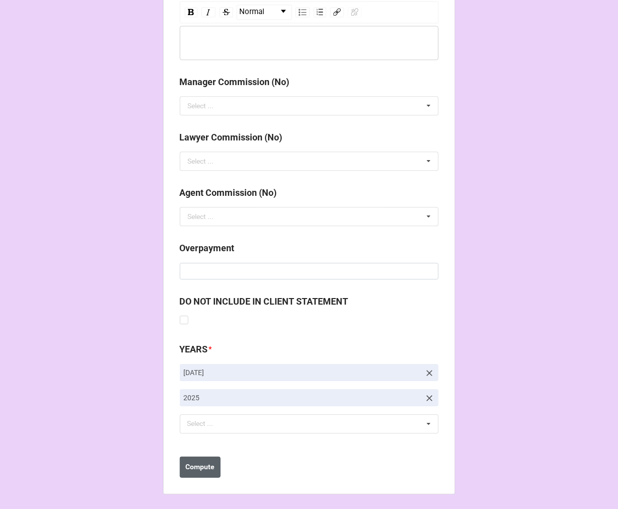
scroll to position [1233, 0]
type input "5%"
click at [194, 459] on button "Compute" at bounding box center [200, 466] width 41 height 21
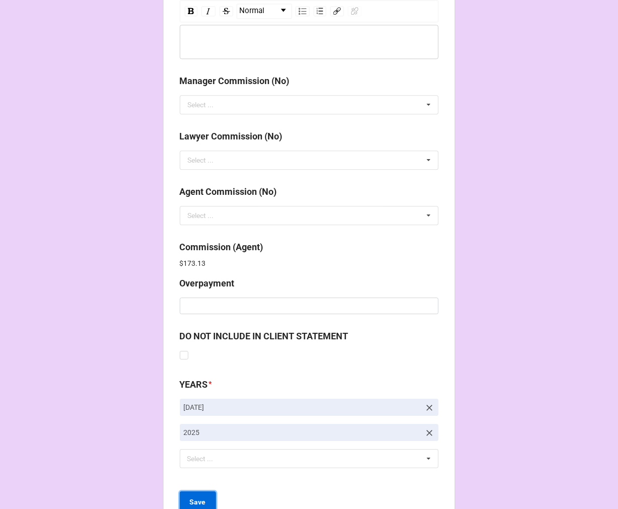
click at [199, 493] on button "Save" at bounding box center [198, 501] width 36 height 21
